Goal: Task Accomplishment & Management: Use online tool/utility

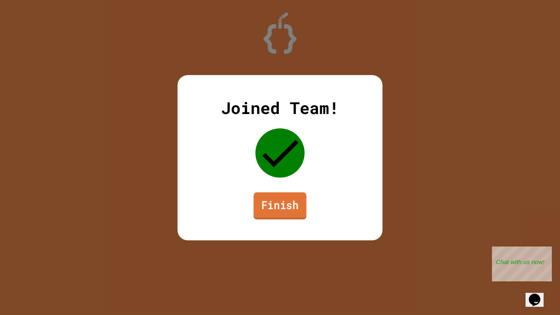
click at [260, 210] on link "Finish" at bounding box center [279, 205] width 53 height 27
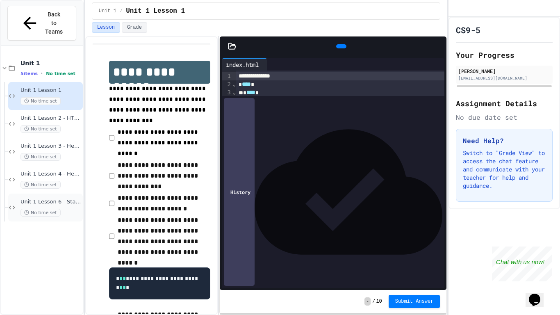
click at [67, 198] on div "Unit 1 Lesson 6 - Station Activity No time set" at bounding box center [50, 207] width 61 height 18
